Goal: Transaction & Acquisition: Purchase product/service

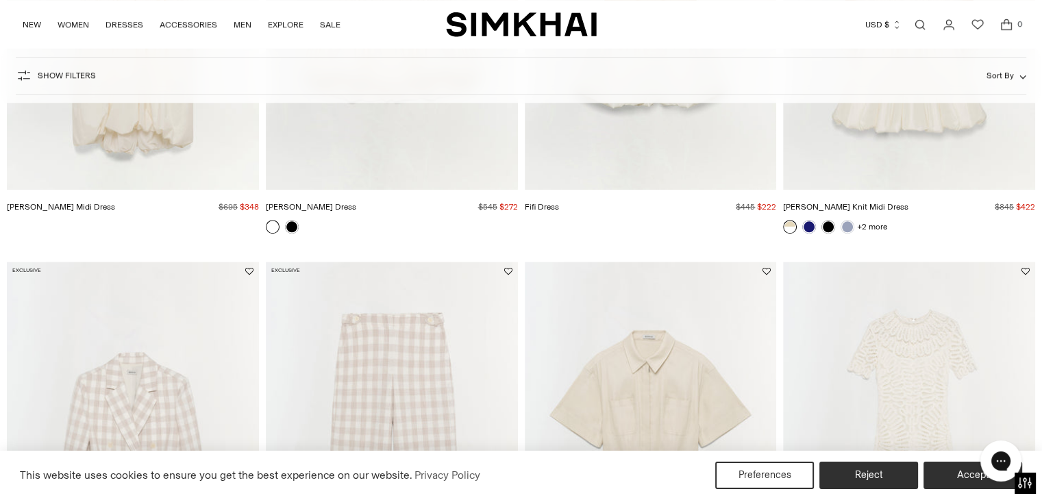
scroll to position [1147, 0]
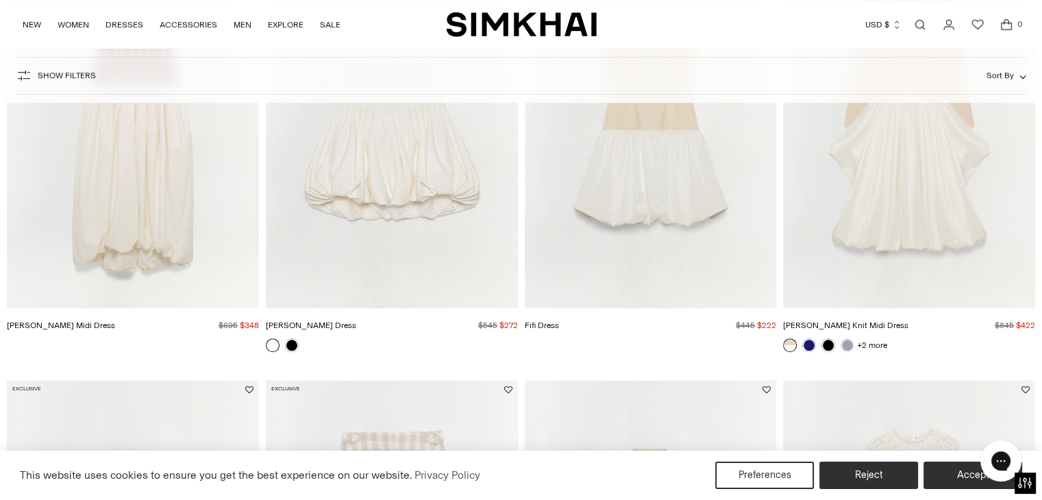
click at [0, 0] on img "Kenlie Taffeta Knit Midi Dress" at bounding box center [0, 0] width 0 height 0
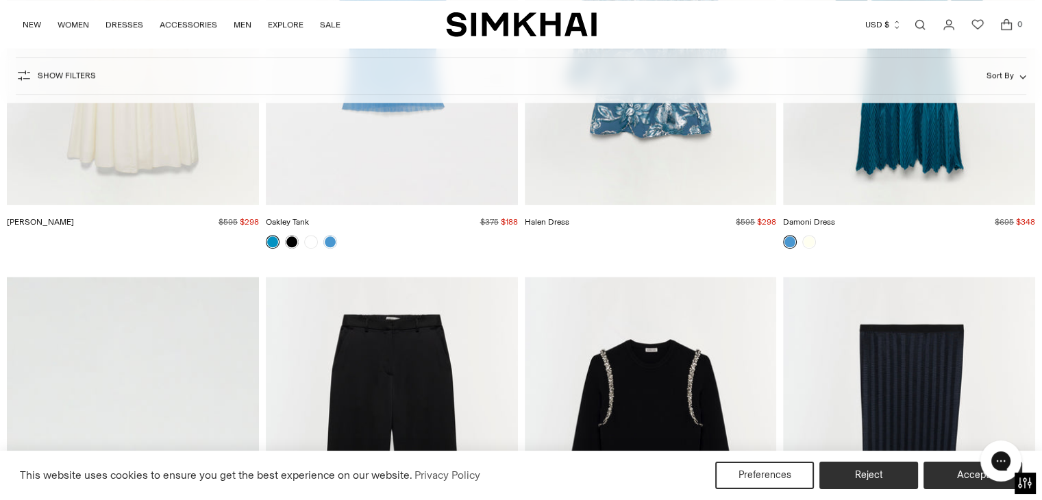
scroll to position [17031, 0]
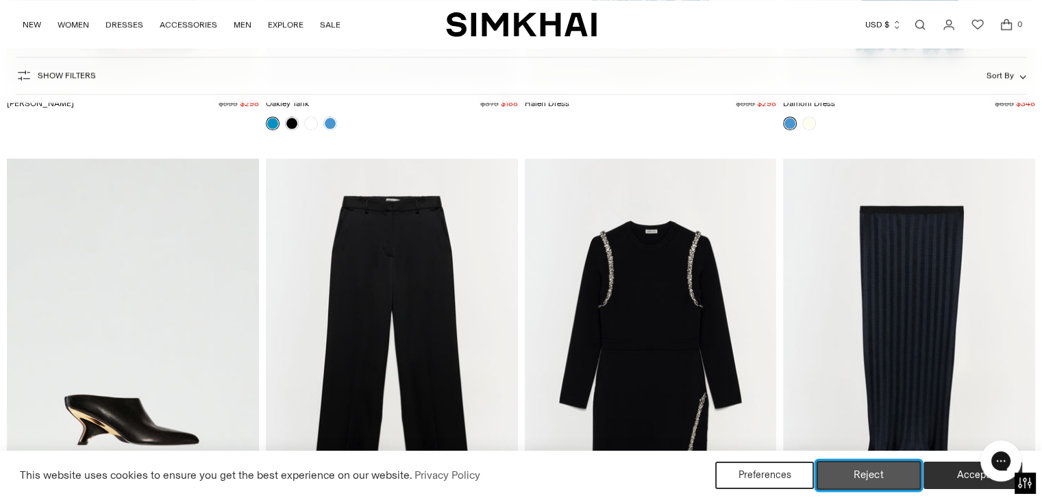
click at [866, 482] on button "Reject" at bounding box center [869, 475] width 105 height 29
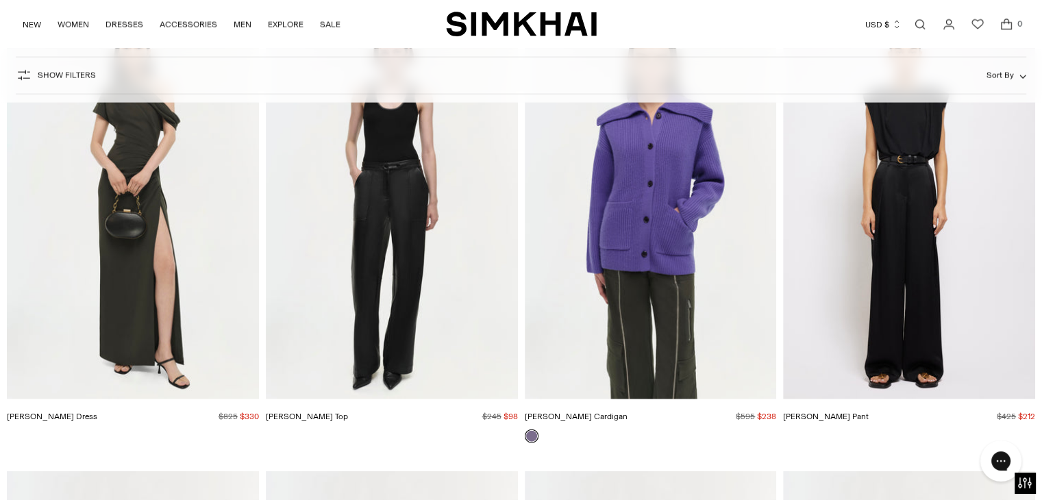
scroll to position [29590, 0]
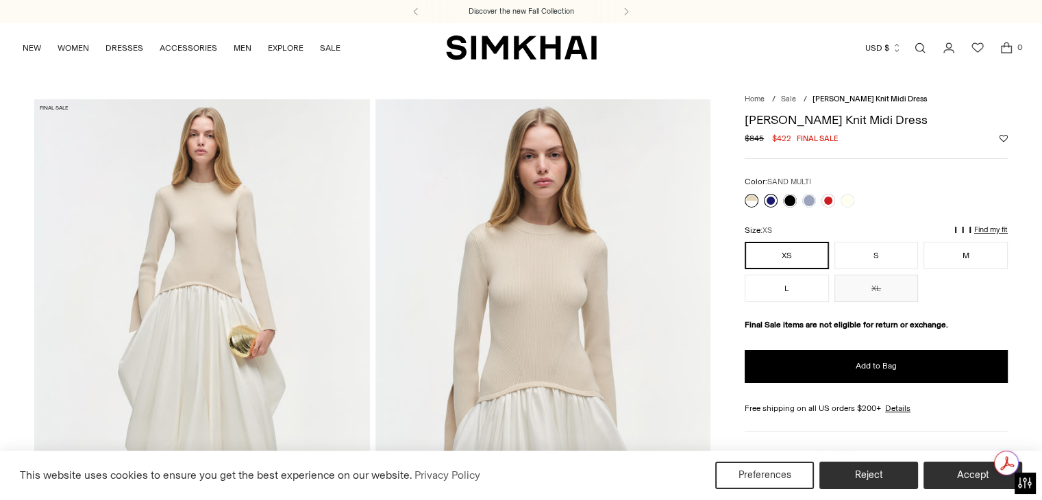
click at [766, 199] on link at bounding box center [771, 201] width 14 height 14
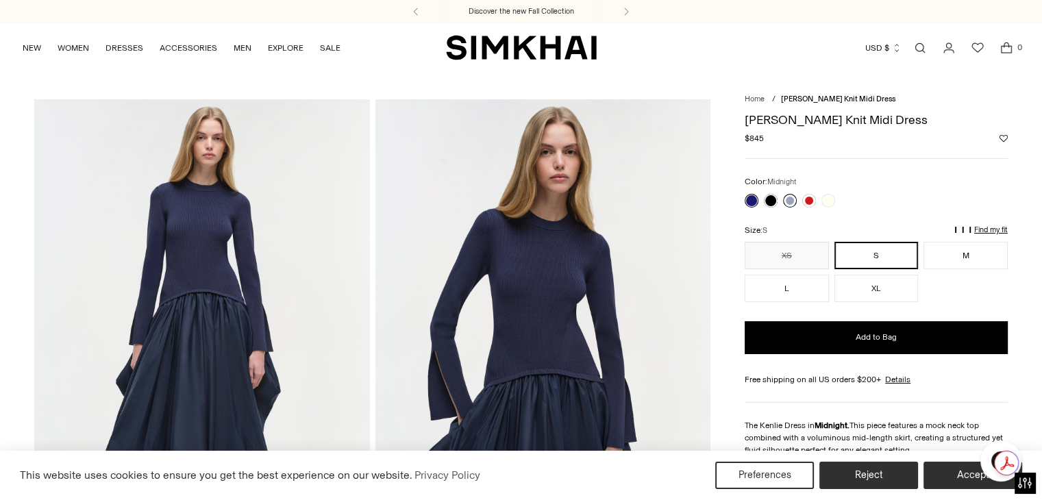
click at [791, 201] on link at bounding box center [790, 201] width 14 height 14
